Goal: Navigation & Orientation: Find specific page/section

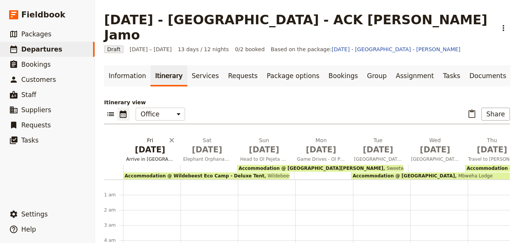
scroll to position [84, 0]
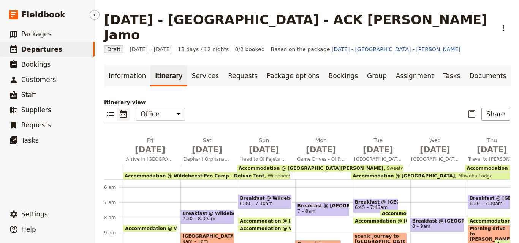
click at [30, 51] on span "Departures" at bounding box center [41, 50] width 41 height 8
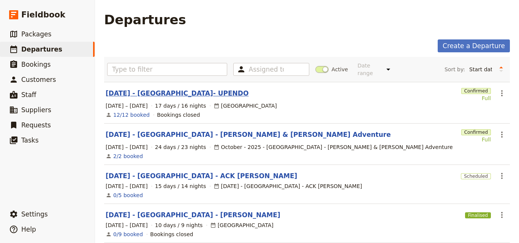
click at [160, 89] on link "[DATE] - [GEOGRAPHIC_DATA]- UPENDO" at bounding box center [177, 93] width 143 height 9
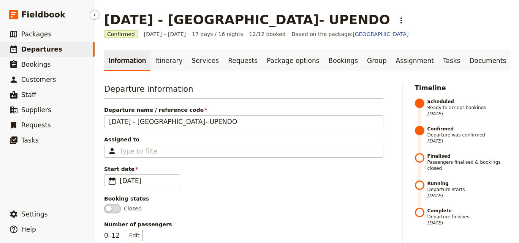
click at [61, 50] on link "​ Departures" at bounding box center [47, 49] width 95 height 15
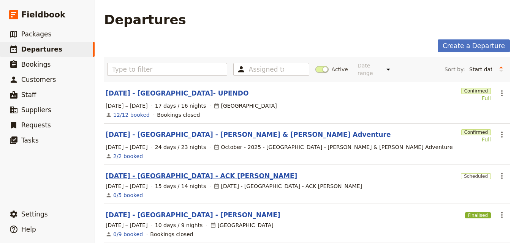
click at [183, 172] on link "[DATE] - [GEOGRAPHIC_DATA] - ACK [PERSON_NAME]" at bounding box center [201, 176] width 191 height 9
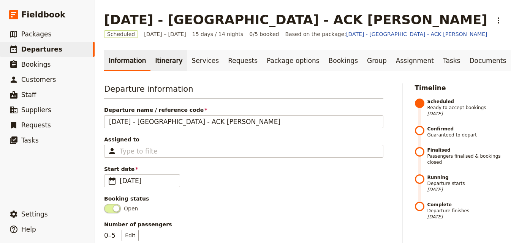
click at [159, 68] on link "Itinerary" at bounding box center [168, 60] width 36 height 21
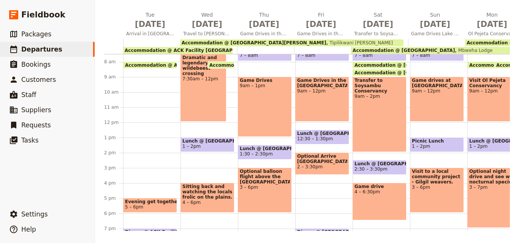
scroll to position [190, 0]
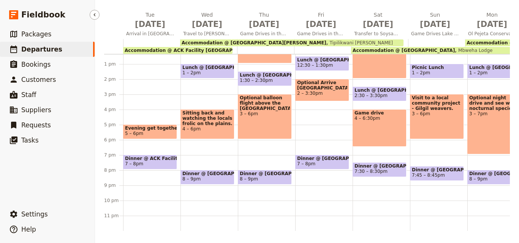
click at [67, 52] on link "​ Departures" at bounding box center [47, 49] width 95 height 15
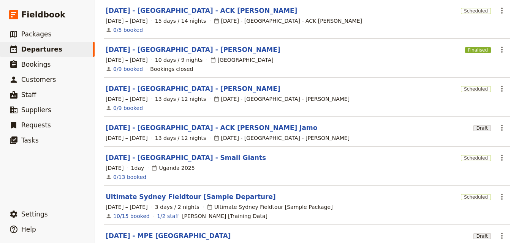
scroll to position [180, 0]
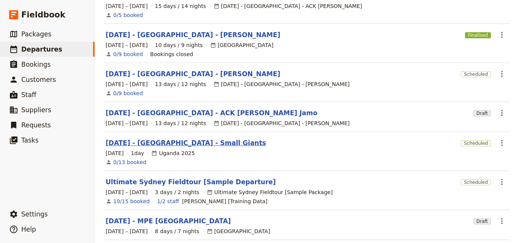
click at [147, 139] on link "[DATE] - [GEOGRAPHIC_DATA] - Small Giants" at bounding box center [186, 143] width 160 height 9
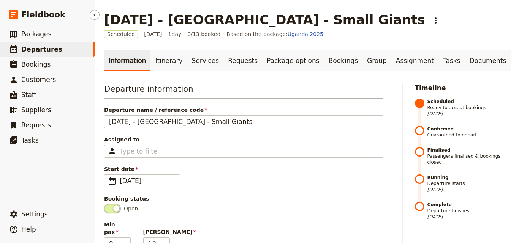
click at [58, 48] on link "​ Departures" at bounding box center [47, 49] width 95 height 15
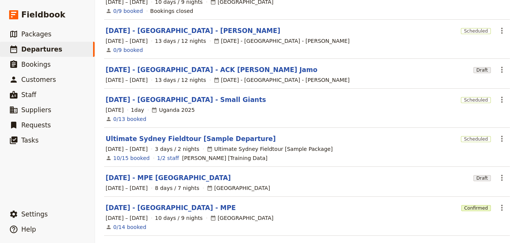
scroll to position [248, 0]
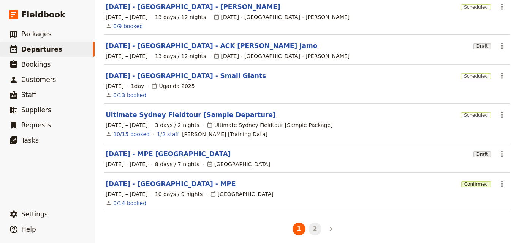
click at [310, 223] on button "2" at bounding box center [314, 229] width 13 height 13
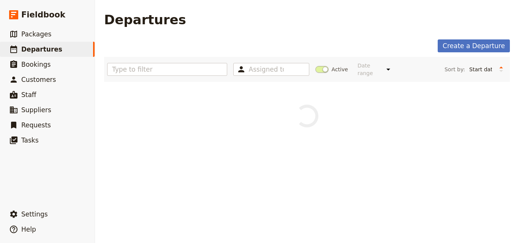
scroll to position [0, 0]
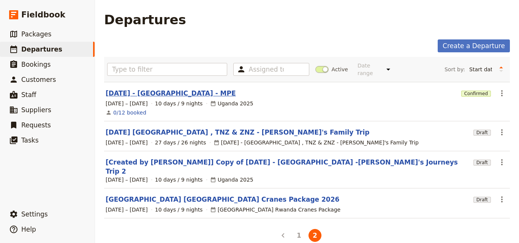
click at [152, 89] on link "[DATE] - [GEOGRAPHIC_DATA] - MPE" at bounding box center [171, 93] width 130 height 9
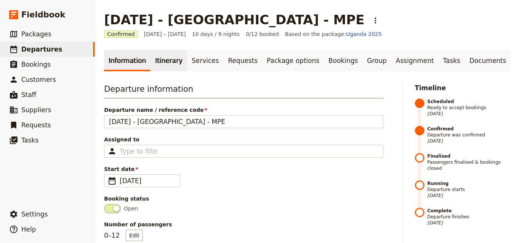
click at [163, 68] on link "Itinerary" at bounding box center [168, 60] width 36 height 21
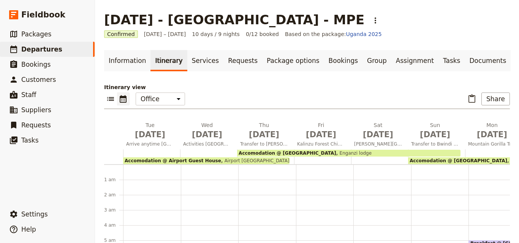
scroll to position [68, 0]
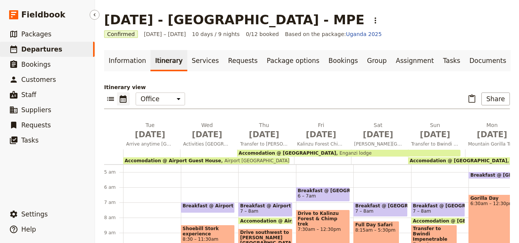
click at [48, 51] on span "Departures" at bounding box center [41, 50] width 41 height 8
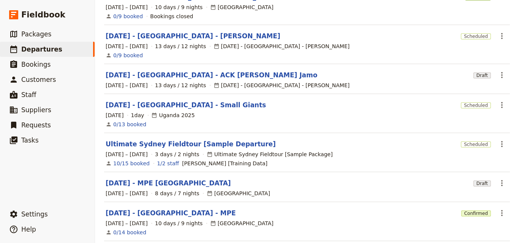
scroll to position [248, 0]
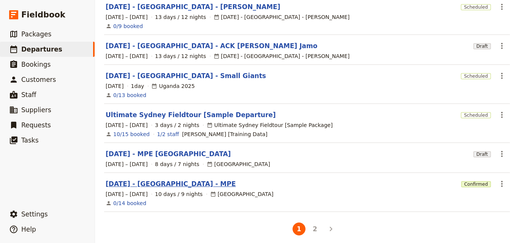
click at [150, 180] on link "[DATE] - [GEOGRAPHIC_DATA] - MPE" at bounding box center [171, 184] width 130 height 9
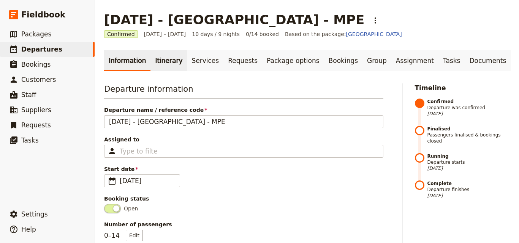
click at [161, 56] on link "Itinerary" at bounding box center [168, 60] width 36 height 21
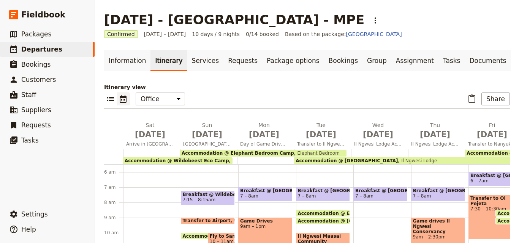
scroll to position [111, 0]
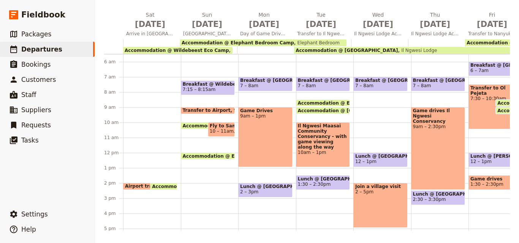
drag, startPoint x: 500, startPoint y: 232, endPoint x: 501, endPoint y: 229, distance: 3.8
click at [501, 229] on main "[DATE] - [GEOGRAPHIC_DATA] - MPE ​ Confirmed [DATE] – [DATE] 10 days / 9 nights…" at bounding box center [307, 66] width 424 height 354
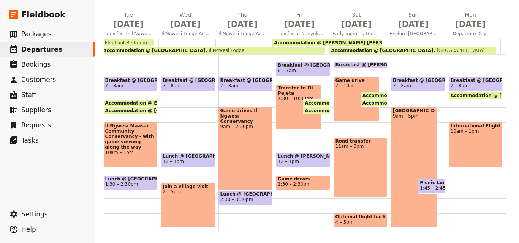
scroll to position [0, 0]
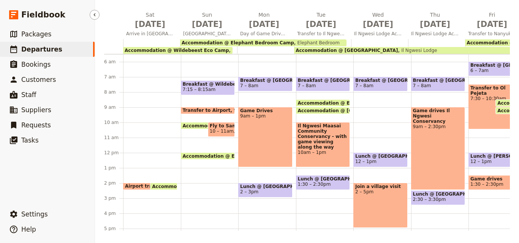
click at [51, 47] on span "Departures" at bounding box center [41, 50] width 41 height 8
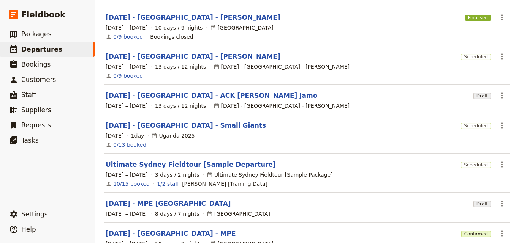
scroll to position [248, 0]
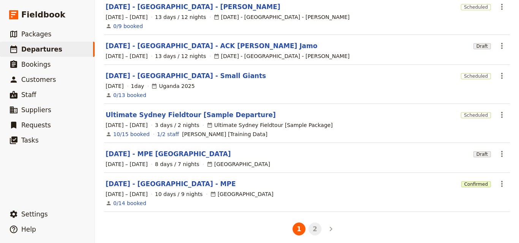
click at [311, 227] on button "2" at bounding box center [314, 229] width 13 height 13
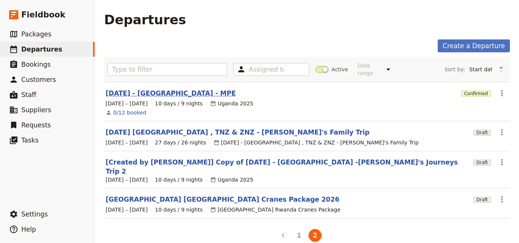
click at [122, 90] on link "[DATE] - [GEOGRAPHIC_DATA] - MPE" at bounding box center [171, 93] width 130 height 9
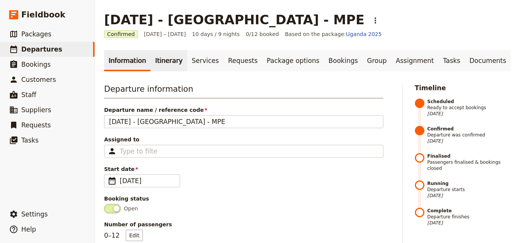
click at [158, 63] on link "Itinerary" at bounding box center [168, 60] width 36 height 21
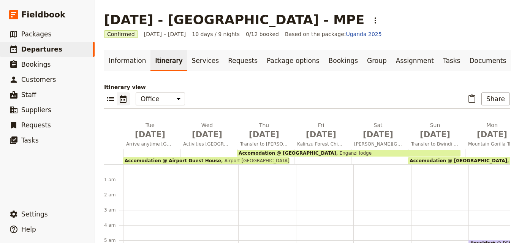
scroll to position [68, 0]
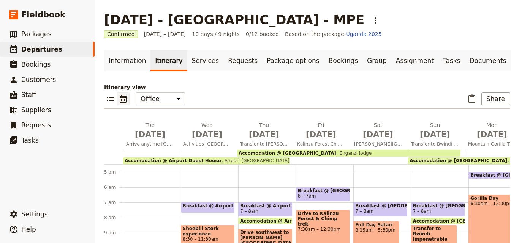
click at [203, 161] on span "Accomodation @ Airport Guest House" at bounding box center [173, 160] width 96 height 5
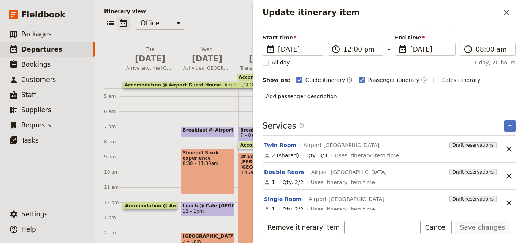
scroll to position [57, 0]
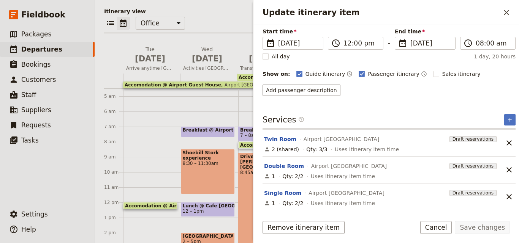
click at [191, 77] on div at bounding box center [208, 81] width 57 height 15
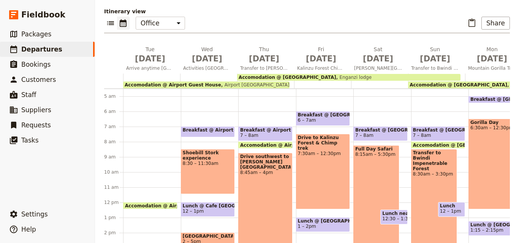
click at [336, 76] on span "Enganzi lodge" at bounding box center [353, 77] width 35 height 5
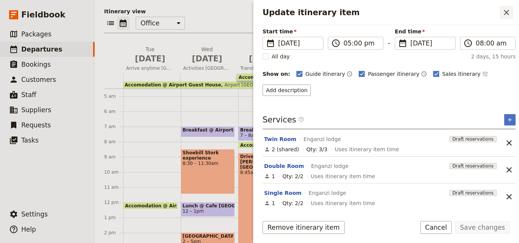
click at [507, 12] on icon "Close drawer" at bounding box center [506, 12] width 5 height 5
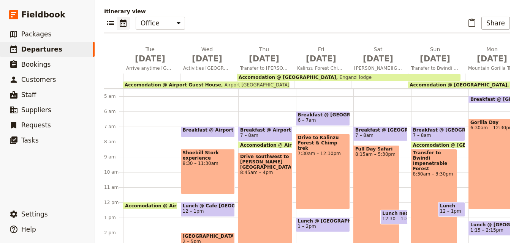
click at [325, 6] on div "Information Itinerary Services Requests Package options Bookings Group Assignme…" at bounding box center [307, 120] width 406 height 292
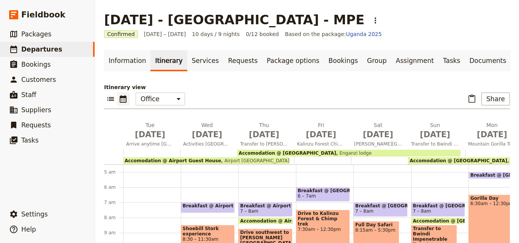
click at [193, 159] on span "Accomodation @ Airport Guest House" at bounding box center [173, 160] width 96 height 5
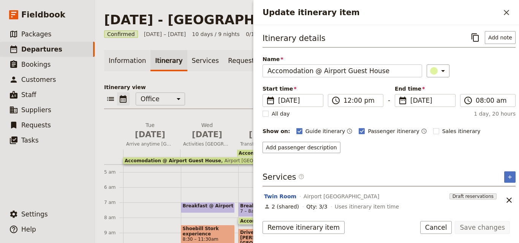
scroll to position [57, 0]
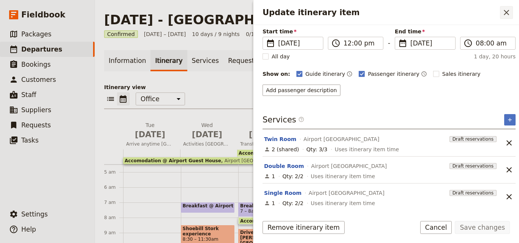
click at [505, 17] on button "​" at bounding box center [506, 12] width 13 height 13
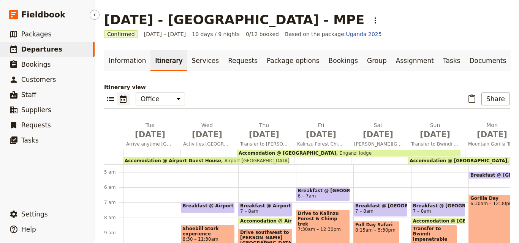
click at [29, 47] on span "Departures" at bounding box center [41, 50] width 41 height 8
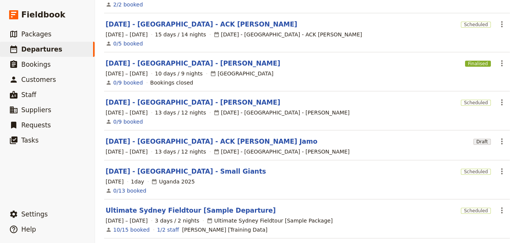
scroll to position [248, 0]
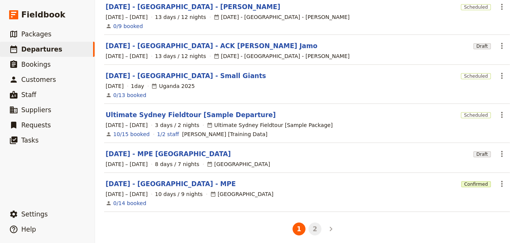
click at [308, 226] on button "2" at bounding box center [314, 229] width 13 height 13
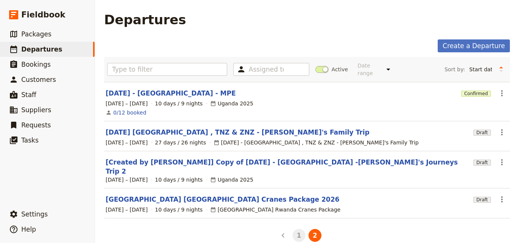
click at [294, 229] on button "1" at bounding box center [298, 235] width 13 height 13
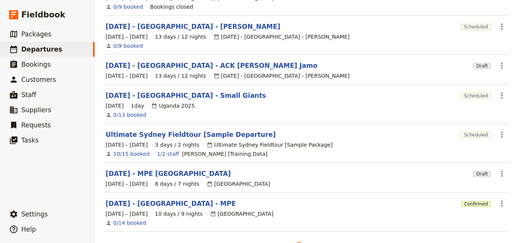
scroll to position [248, 0]
